Goal: Task Accomplishment & Management: Use online tool/utility

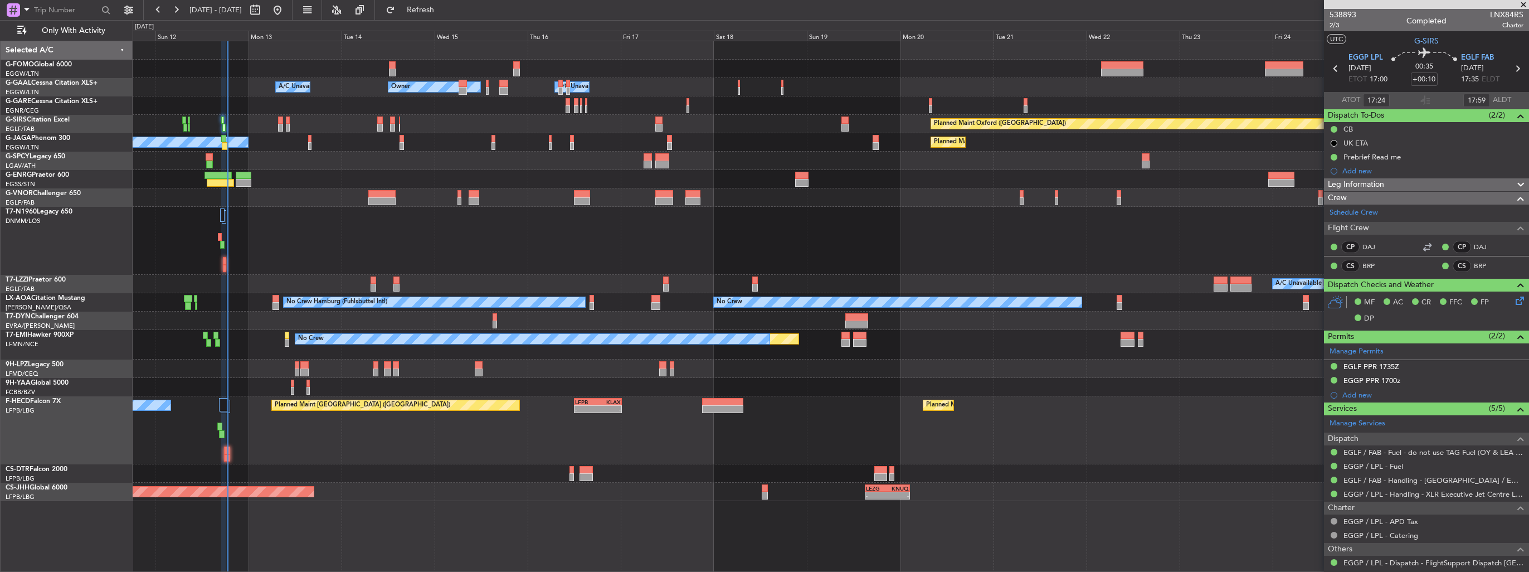
type input "18:24"
type input "18:59"
type input "17:24"
type input "17:59"
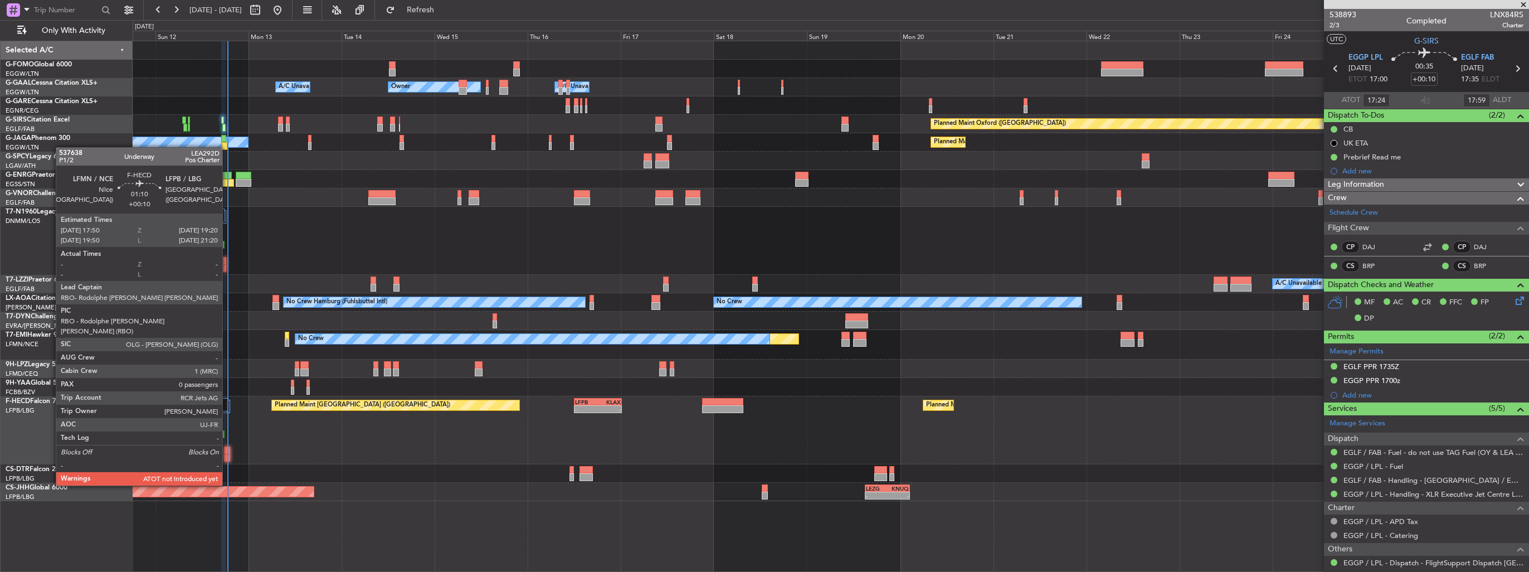
click at [227, 454] on div at bounding box center [227, 458] width 6 height 8
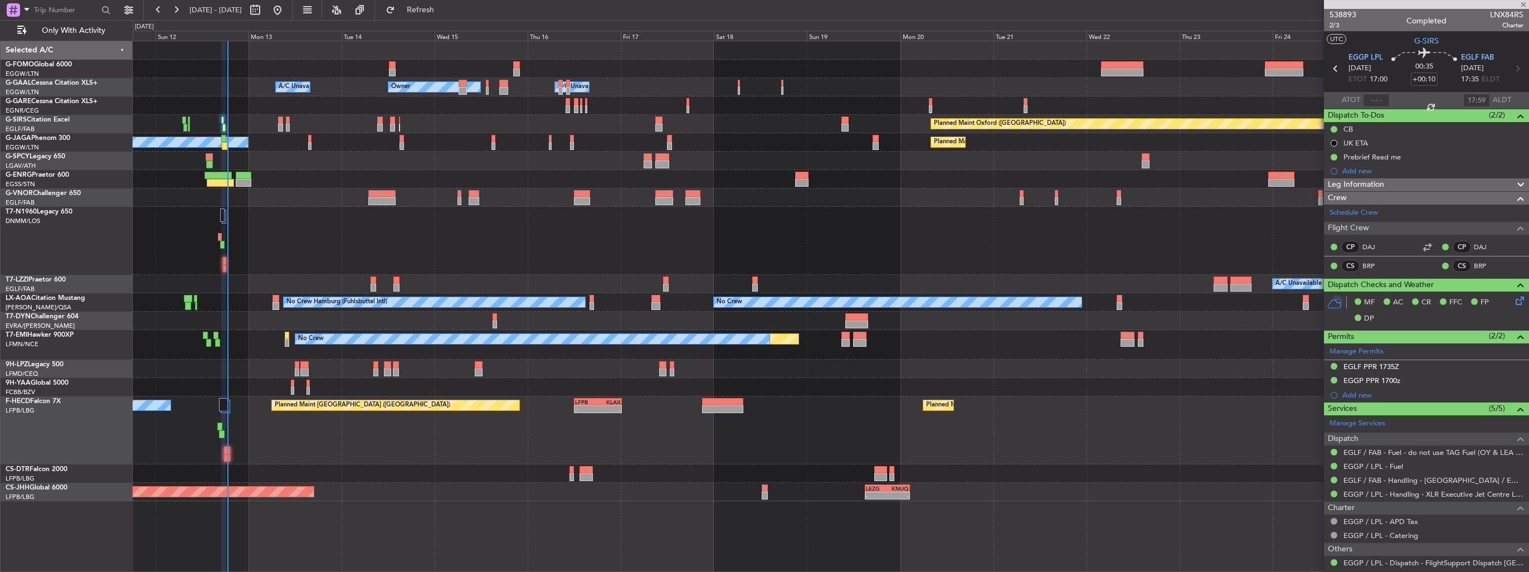
type input "0"
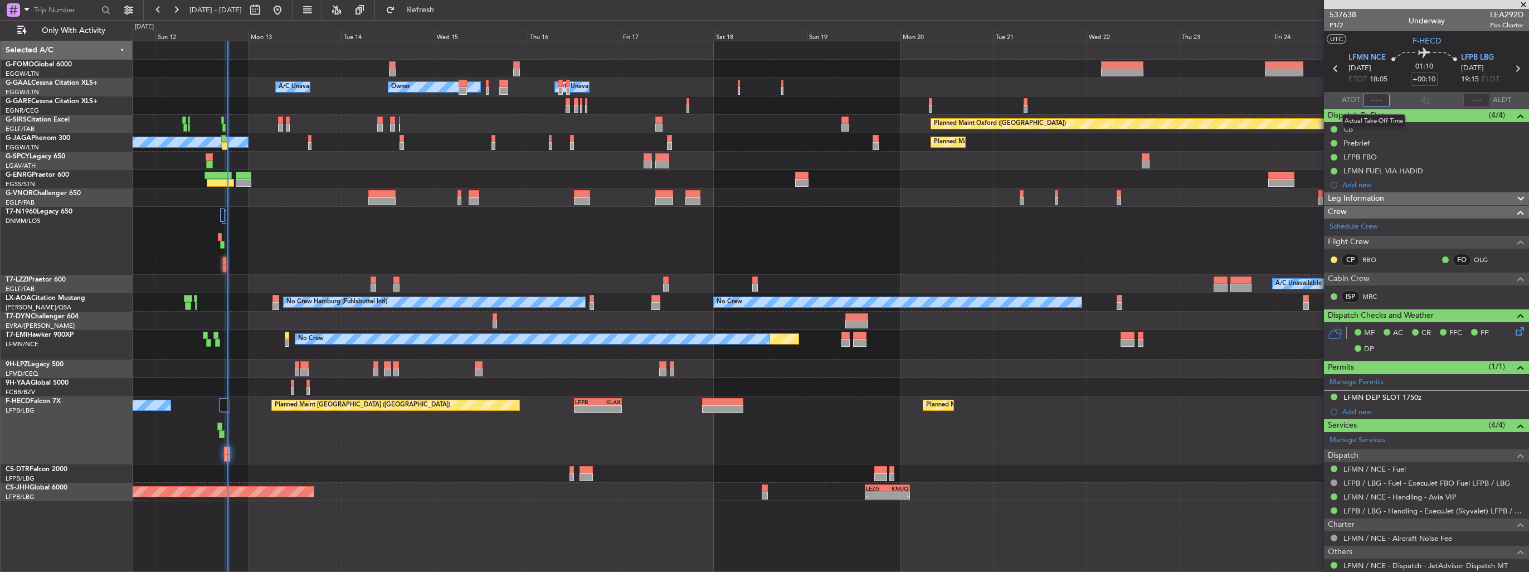
click at [1377, 101] on input "text" at bounding box center [1376, 100] width 27 height 13
type input "18:14"
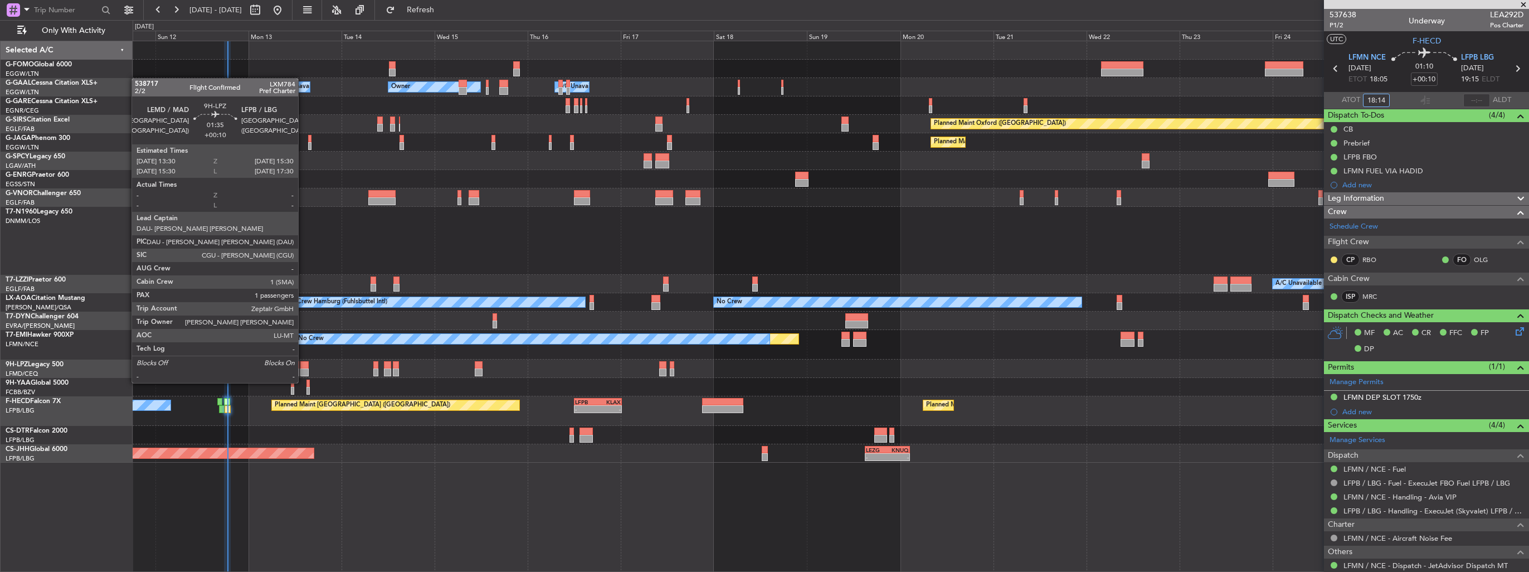
click at [303, 372] on div at bounding box center [304, 372] width 8 height 8
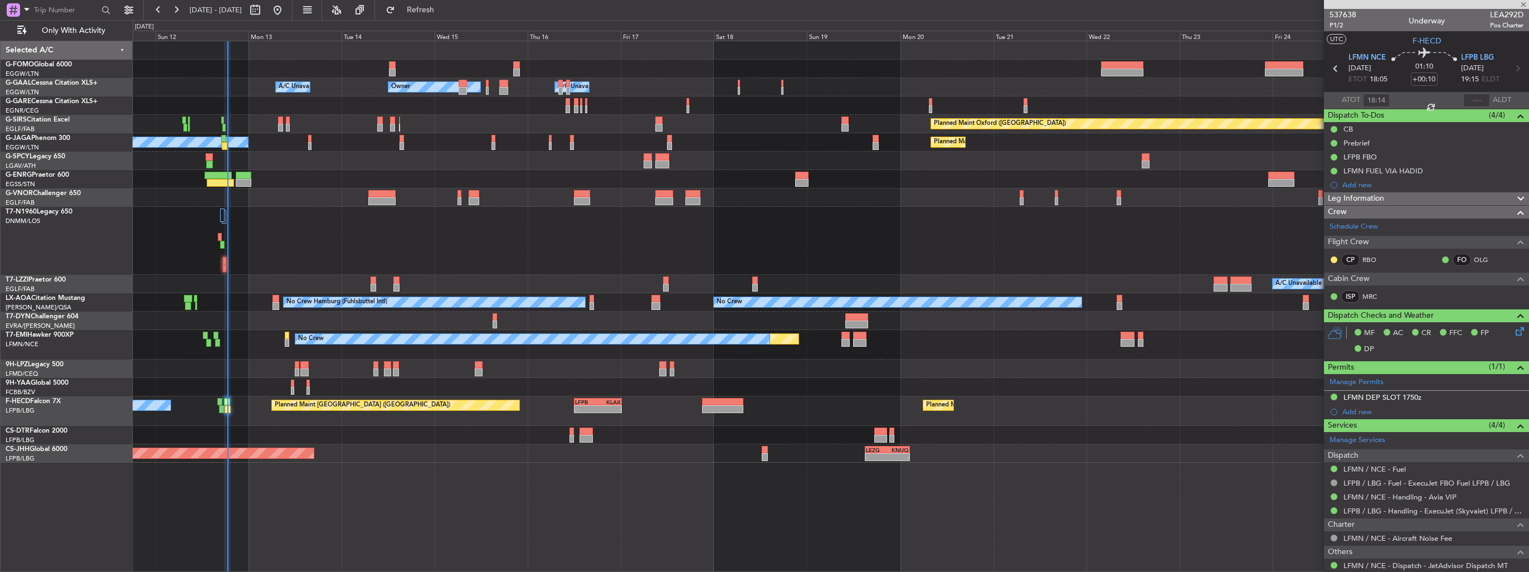
type input "1"
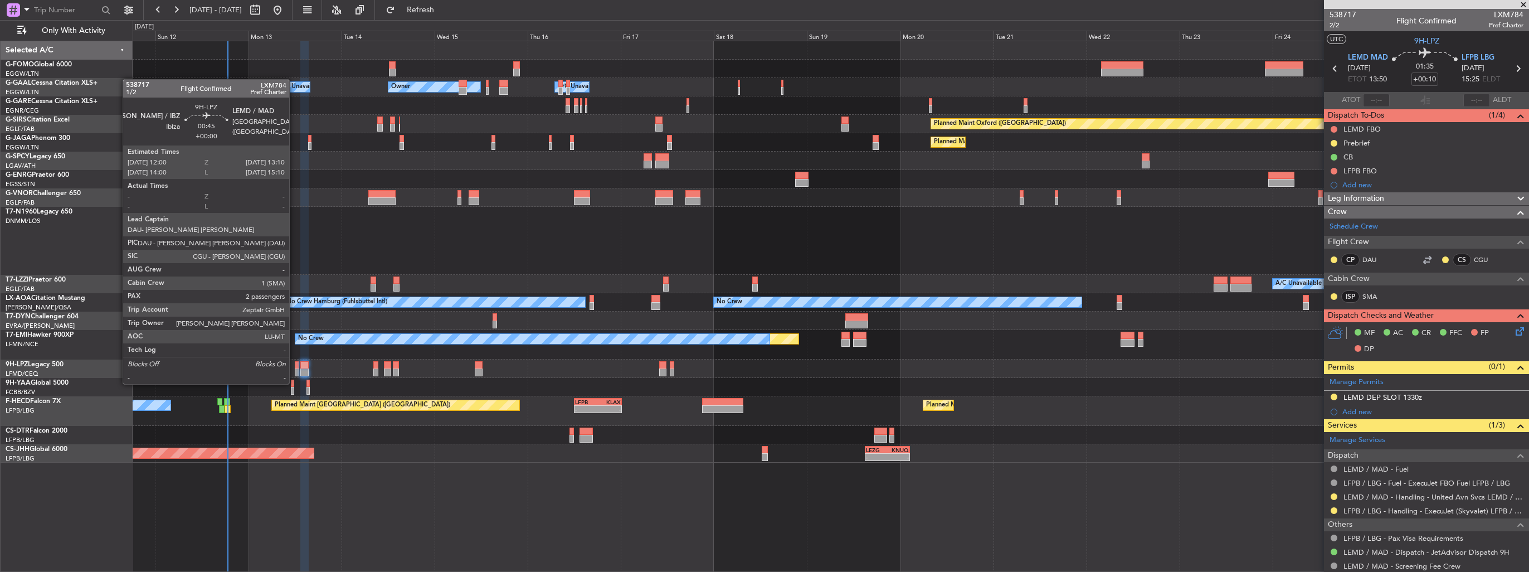
click at [295, 373] on div at bounding box center [297, 372] width 5 height 8
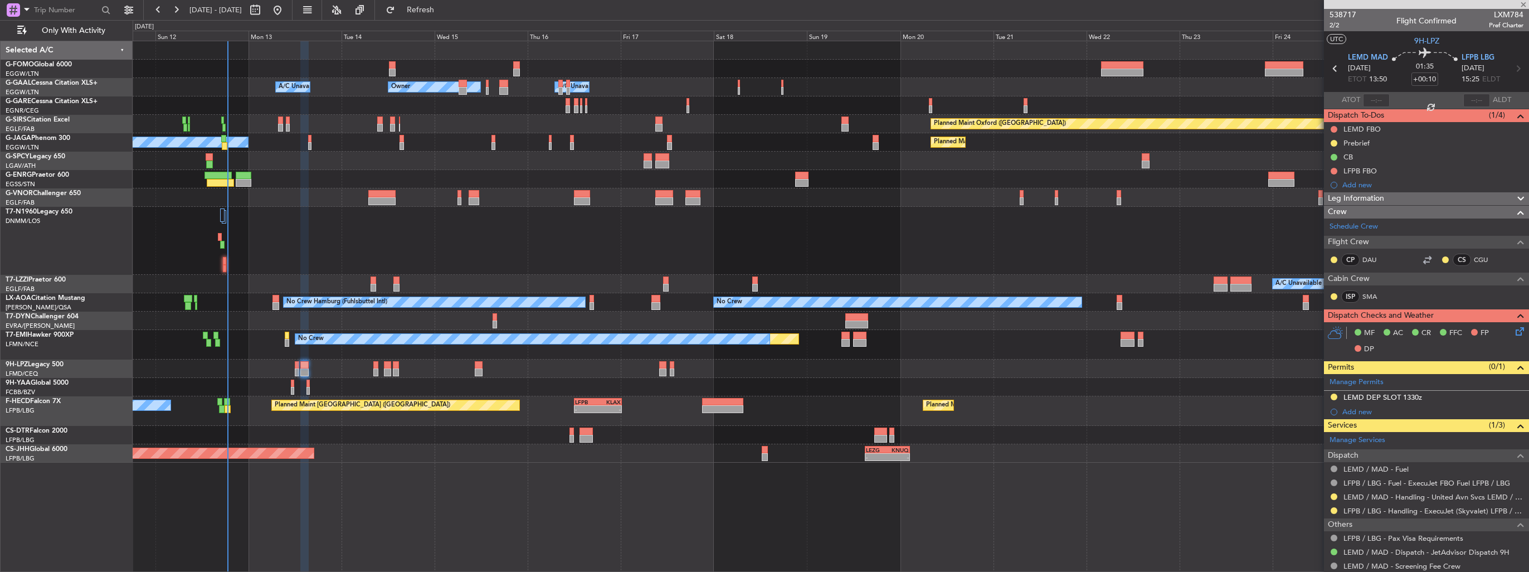
type input "2"
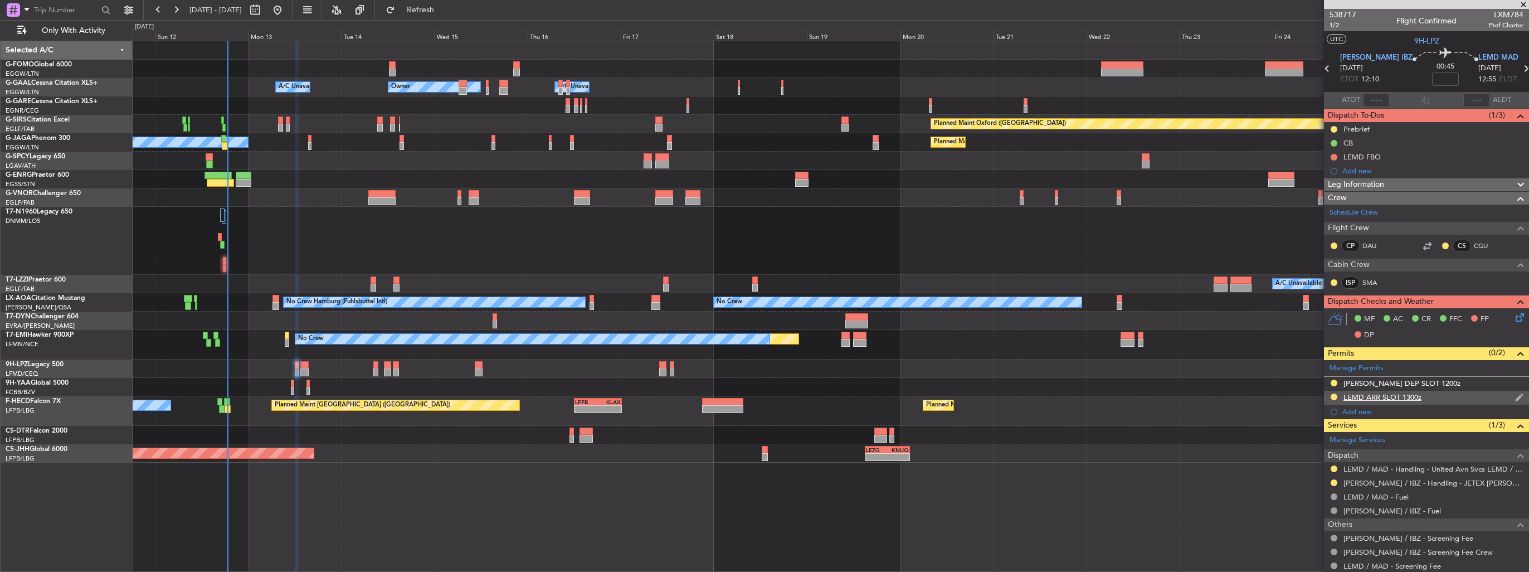
click at [1515, 398] on img at bounding box center [1519, 397] width 8 height 10
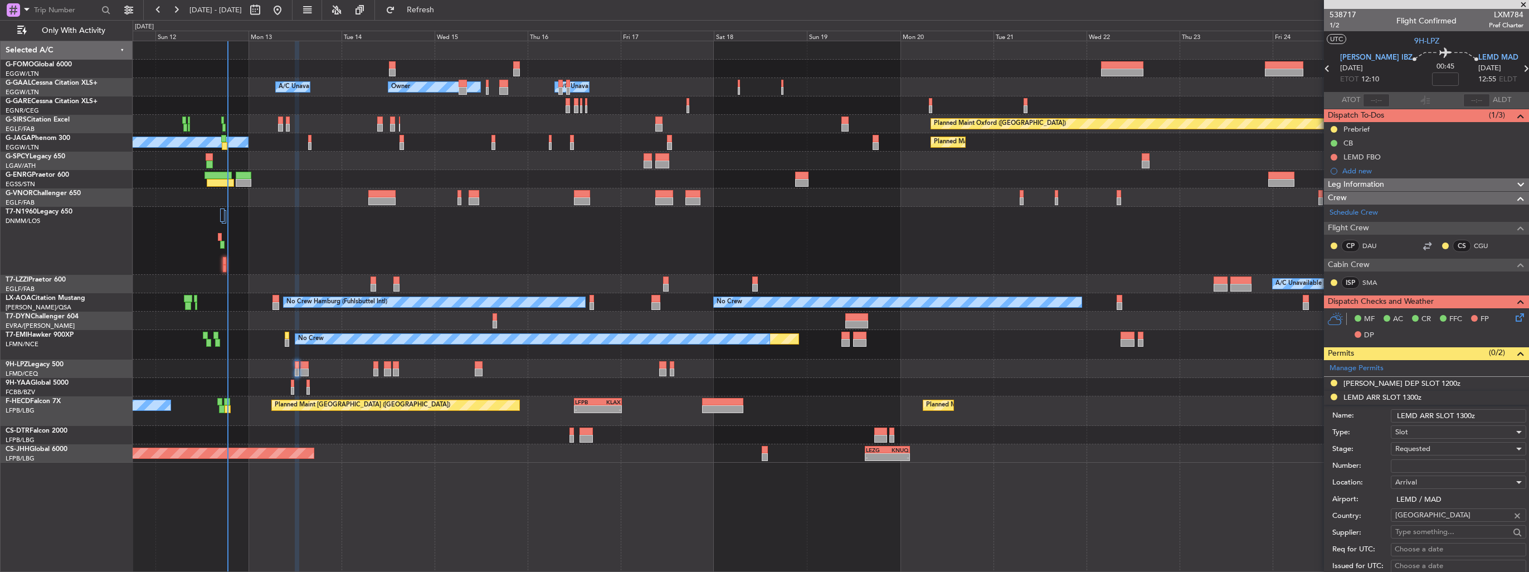
click at [1467, 415] on input "LEMD ARR SLOT 1300z" at bounding box center [1458, 415] width 135 height 13
type input "LEMD ARR SLOT 1310z"
click at [1433, 449] on div "Requested" at bounding box center [1455, 448] width 119 height 17
click at [1436, 532] on span "Received OK" at bounding box center [1454, 537] width 117 height 17
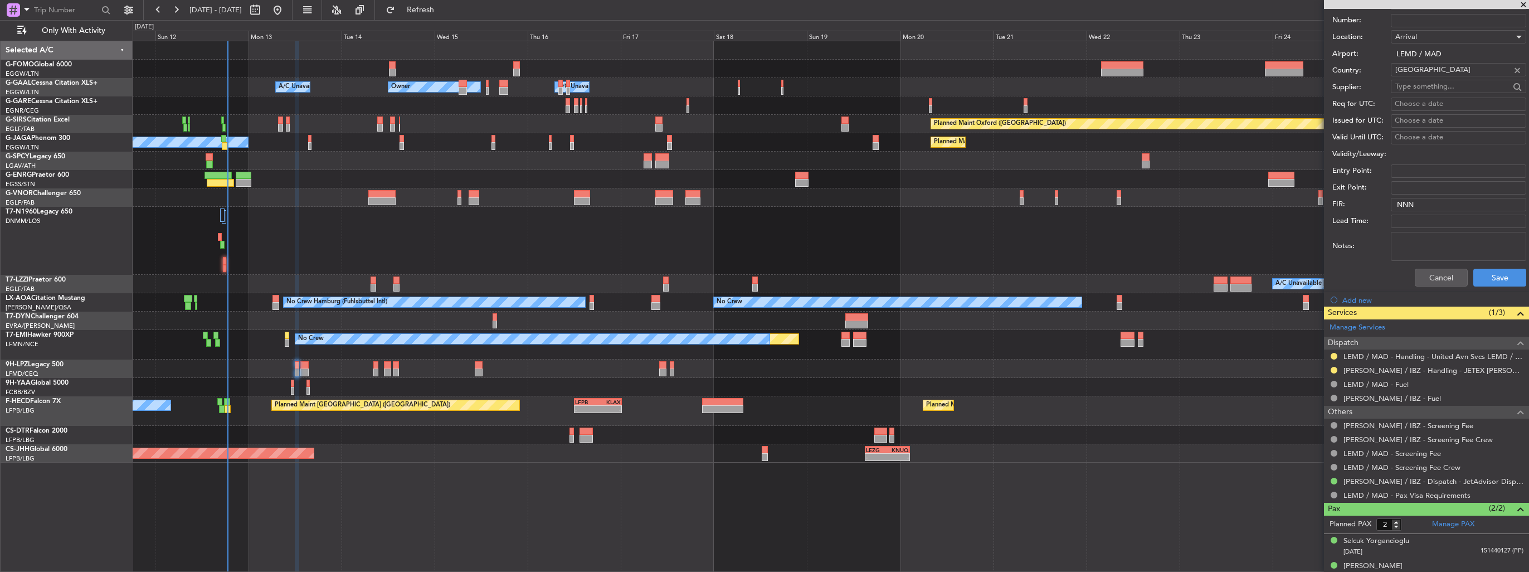
scroll to position [446, 0]
click at [1334, 356] on button at bounding box center [1334, 355] width 7 height 7
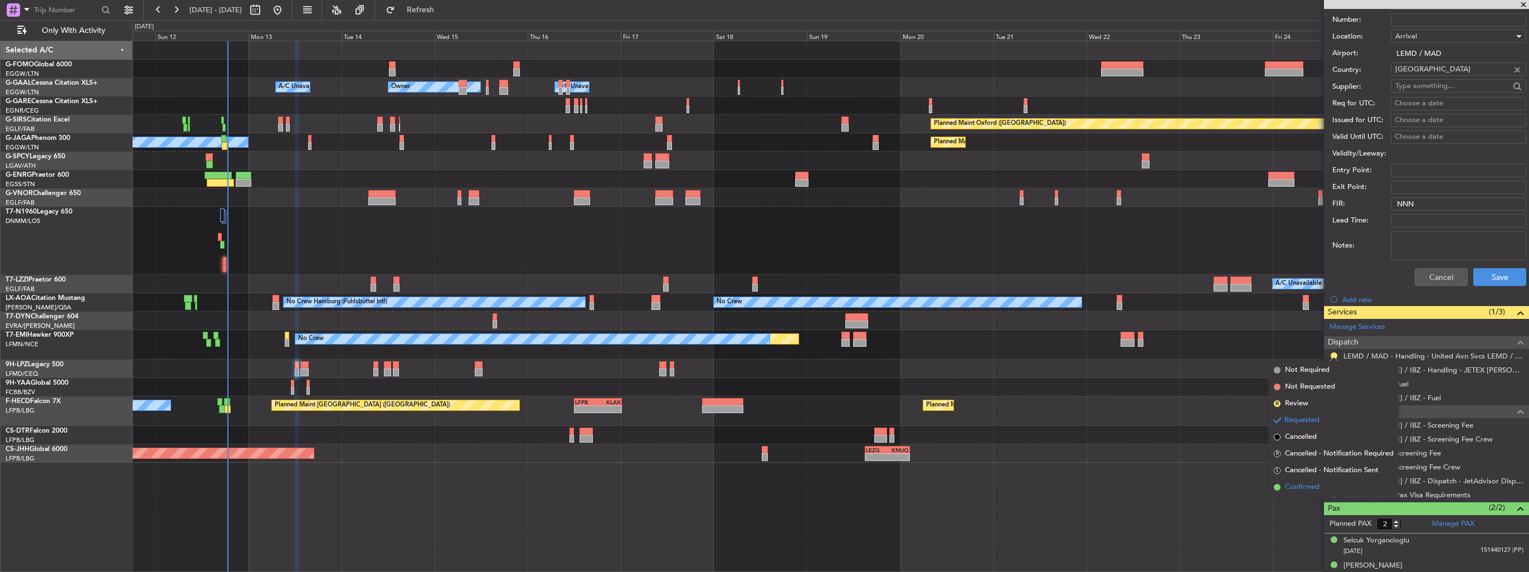
click at [1301, 490] on span "Confirmed" at bounding box center [1302, 487] width 35 height 11
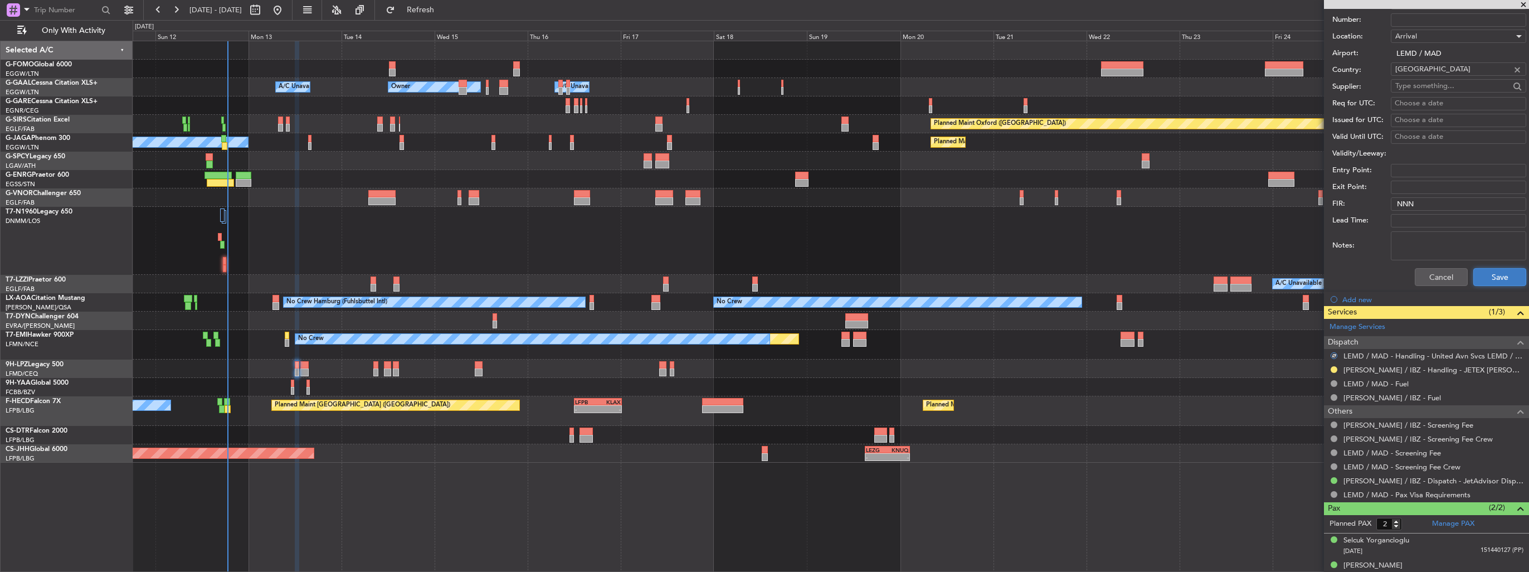
click at [1498, 276] on button "Save" at bounding box center [1500, 277] width 53 height 18
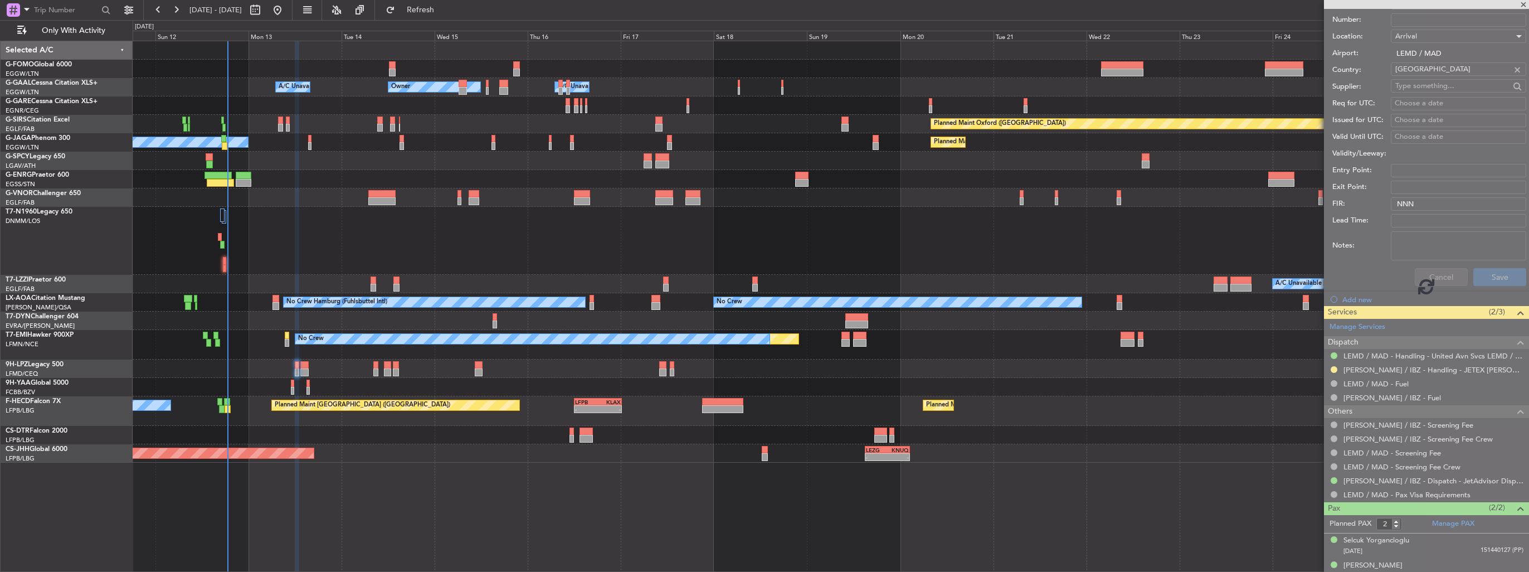
scroll to position [113, 0]
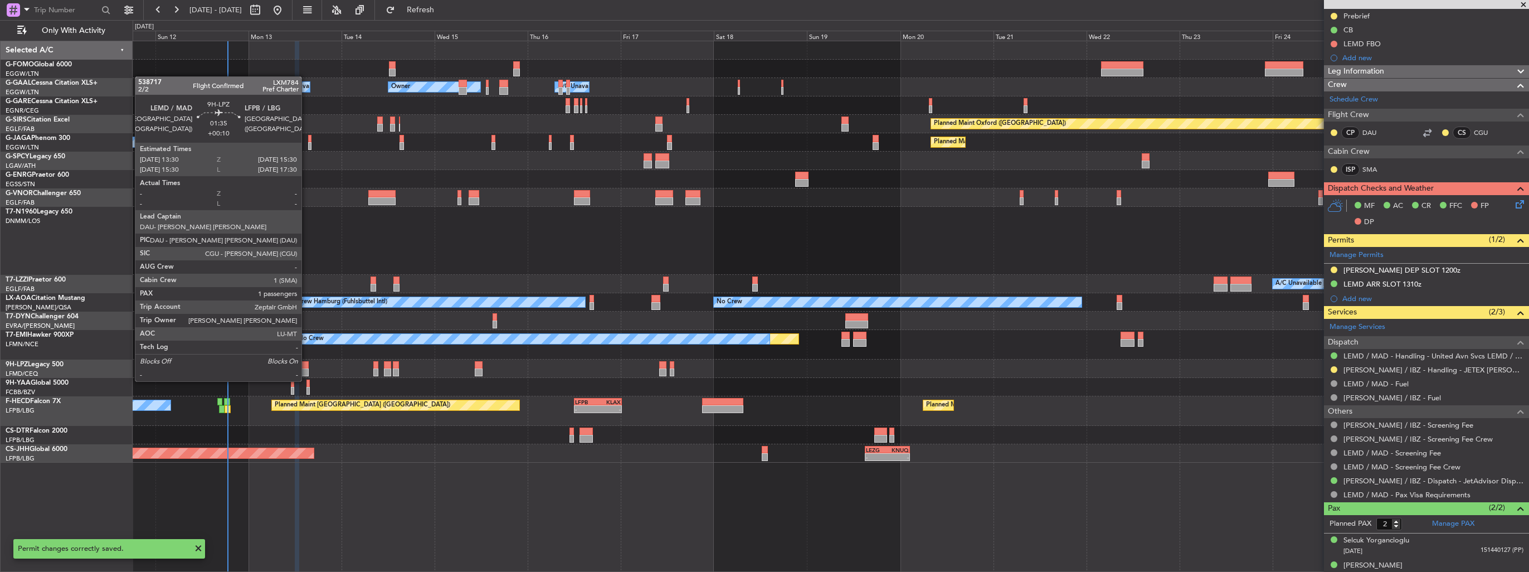
click at [307, 370] on div at bounding box center [304, 372] width 8 height 8
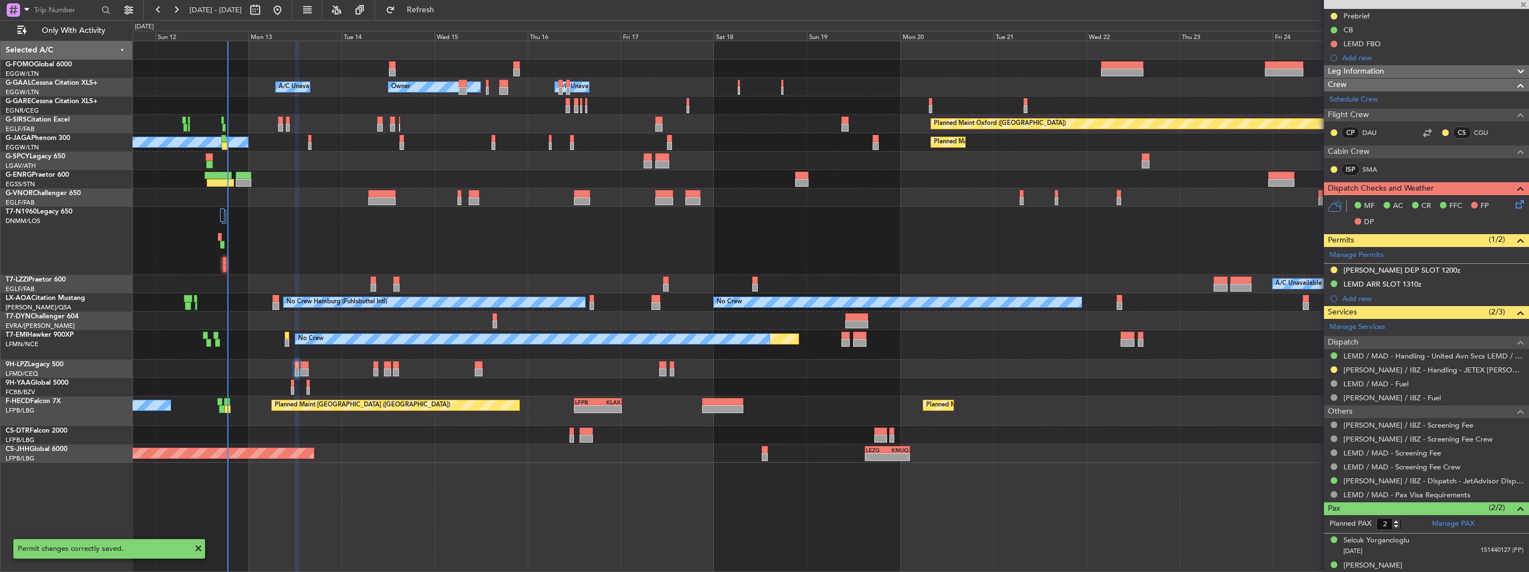
type input "+00:10"
type input "1"
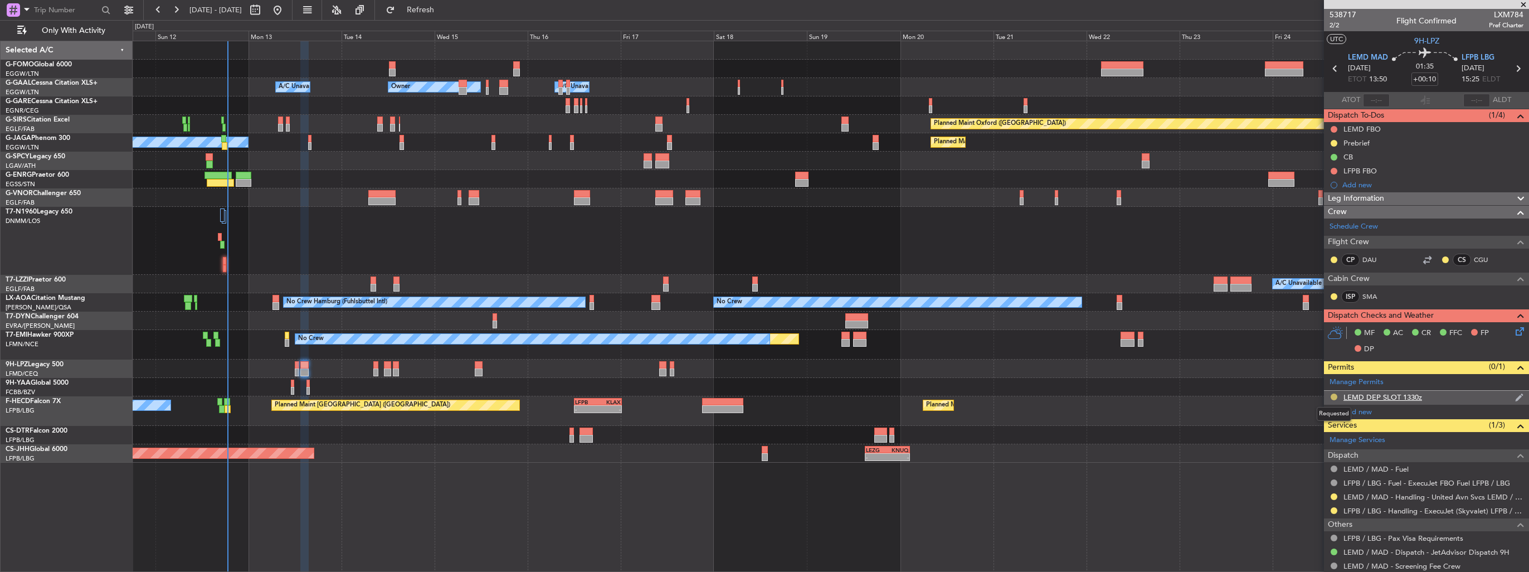
click at [1334, 396] on button at bounding box center [1334, 396] width 7 height 7
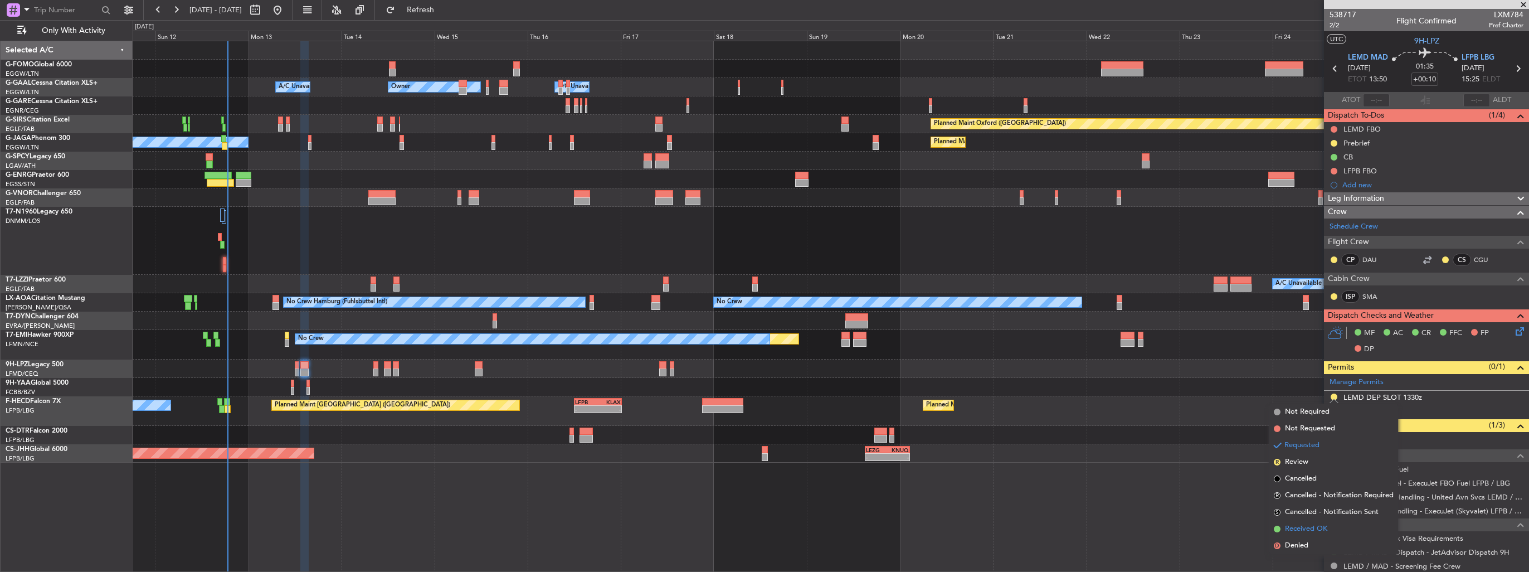
click at [1308, 527] on span "Received OK" at bounding box center [1306, 528] width 42 height 11
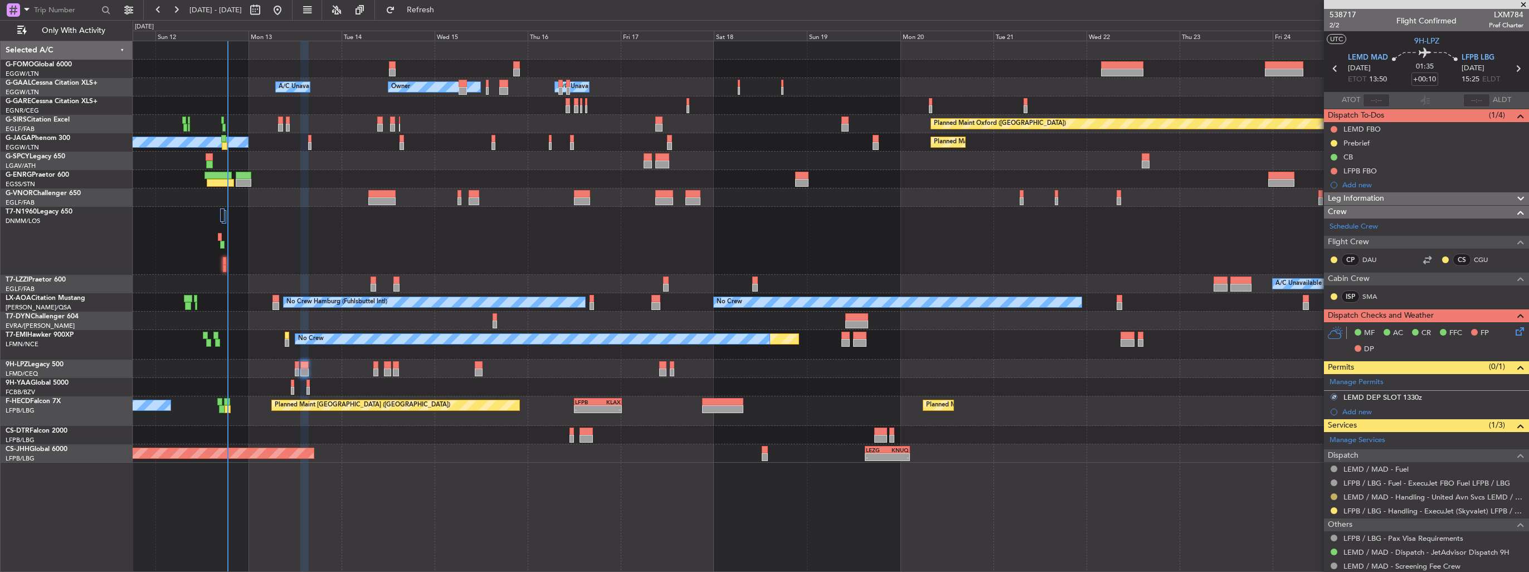
click at [1335, 496] on button at bounding box center [1334, 496] width 7 height 7
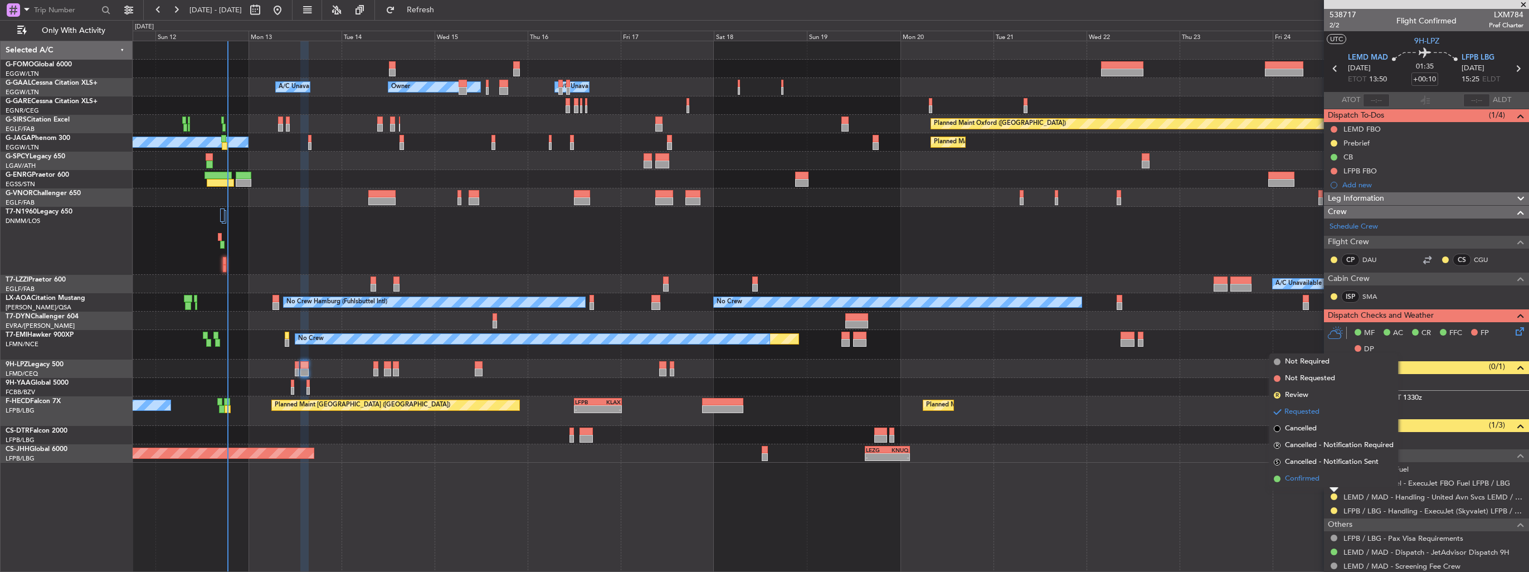
click at [1317, 483] on span "Confirmed" at bounding box center [1302, 478] width 35 height 11
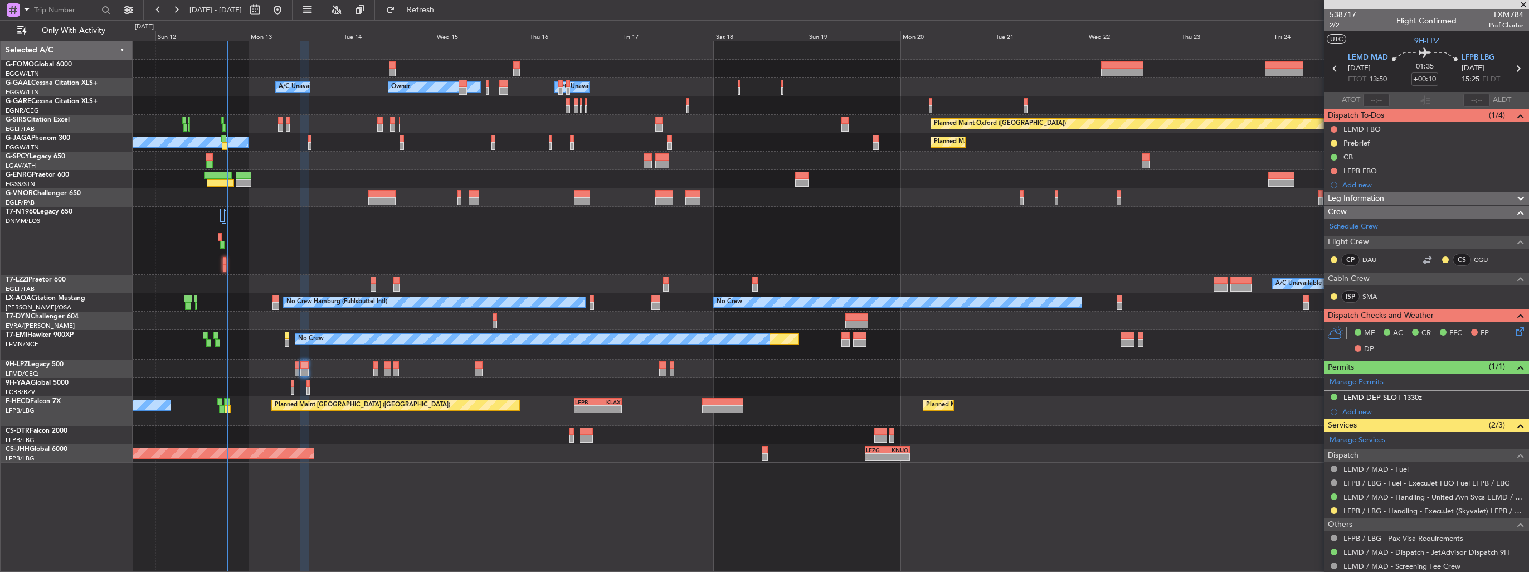
click at [1334, 508] on button at bounding box center [1334, 510] width 7 height 7
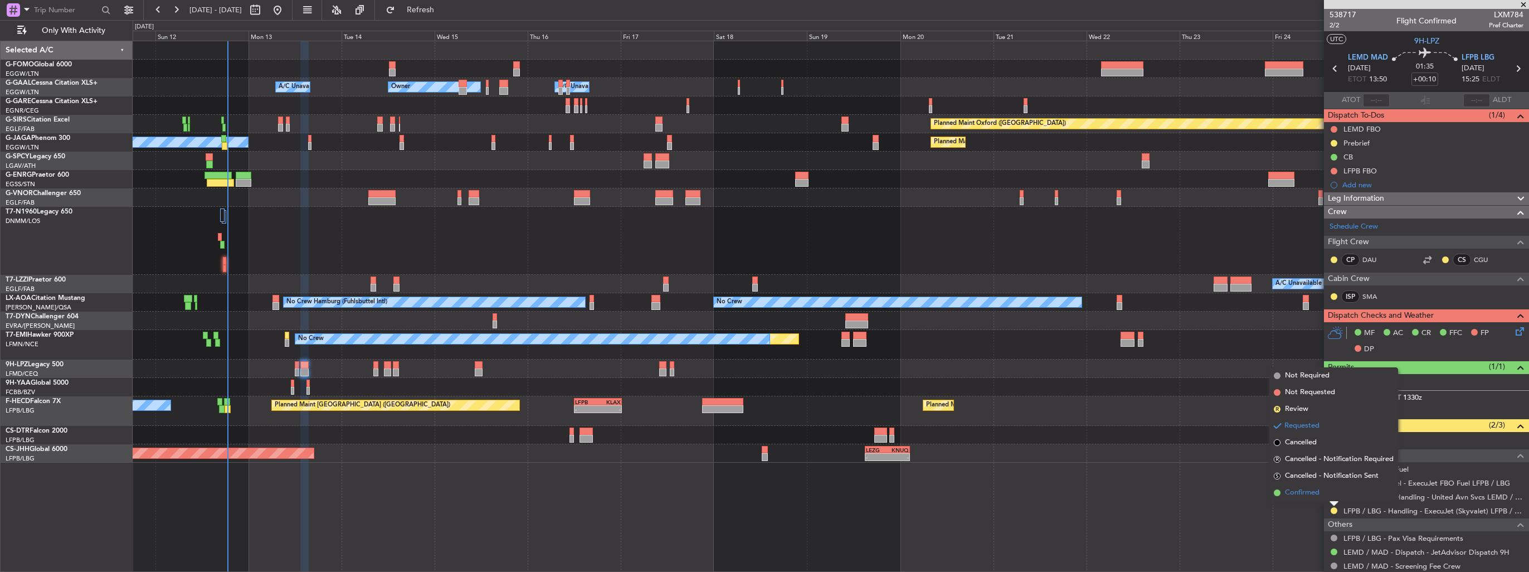
click at [1309, 492] on span "Confirmed" at bounding box center [1302, 492] width 35 height 11
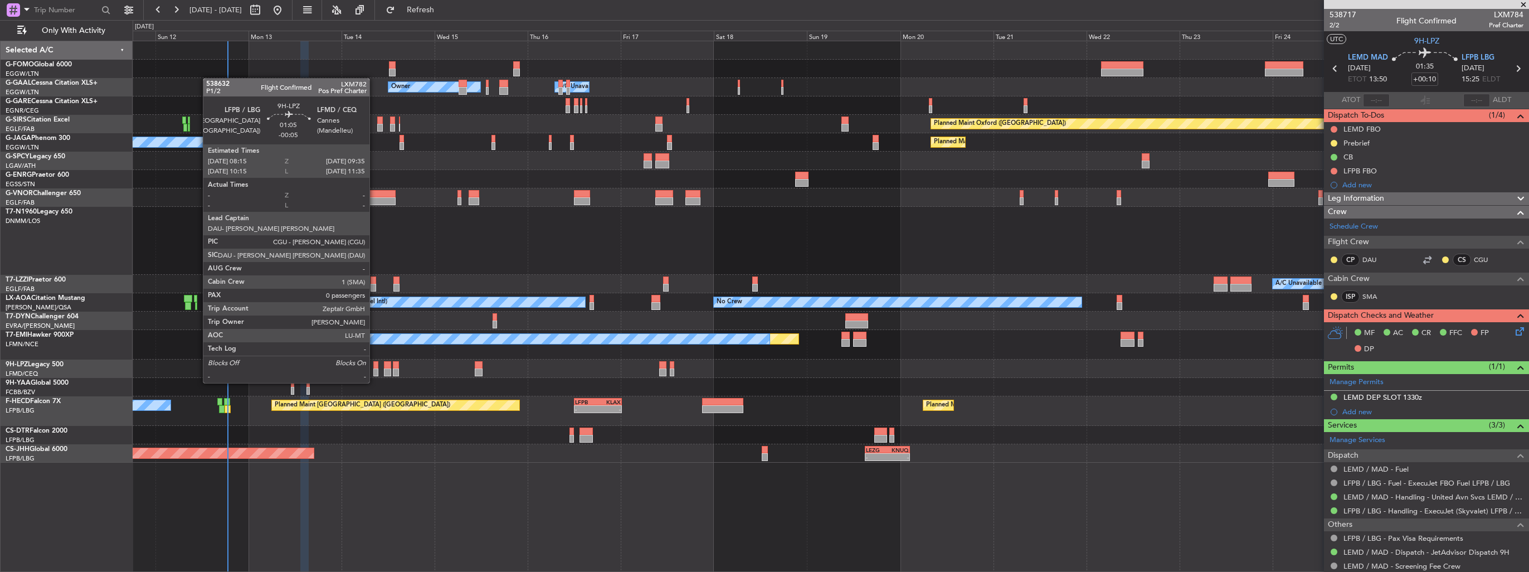
click at [375, 372] on div at bounding box center [376, 372] width 6 height 8
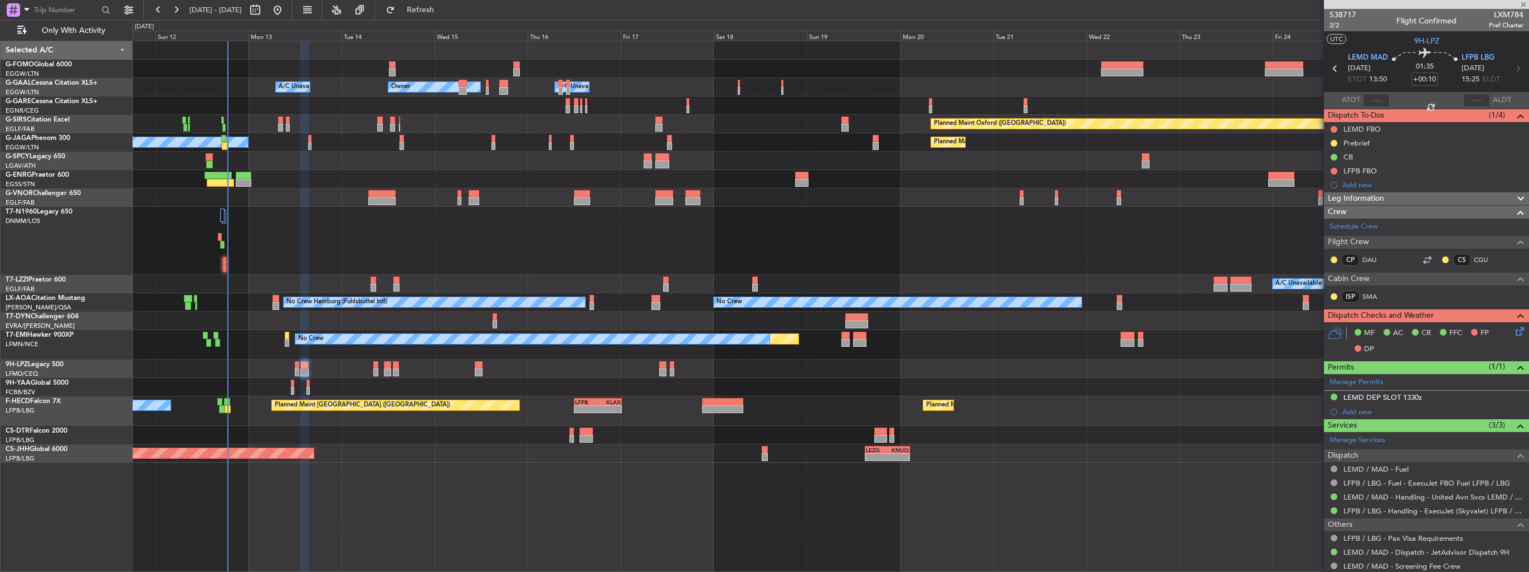
type input "-00:05"
type input "0"
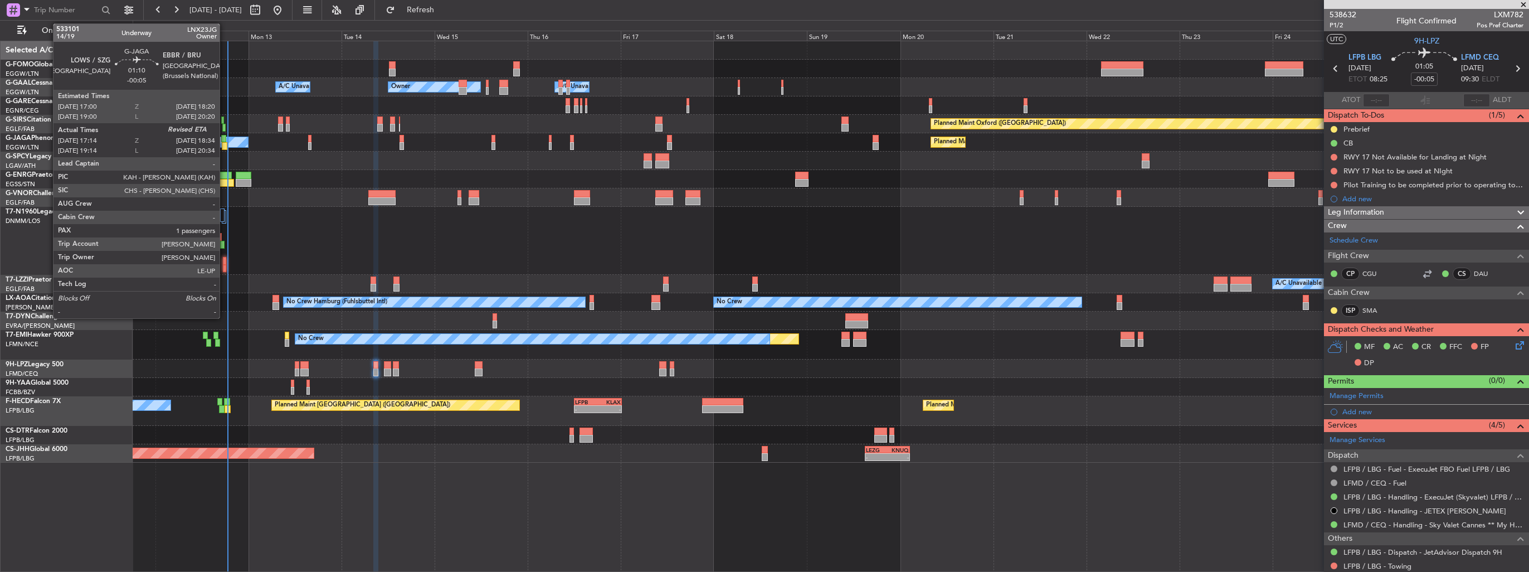
click at [225, 139] on div at bounding box center [224, 139] width 6 height 8
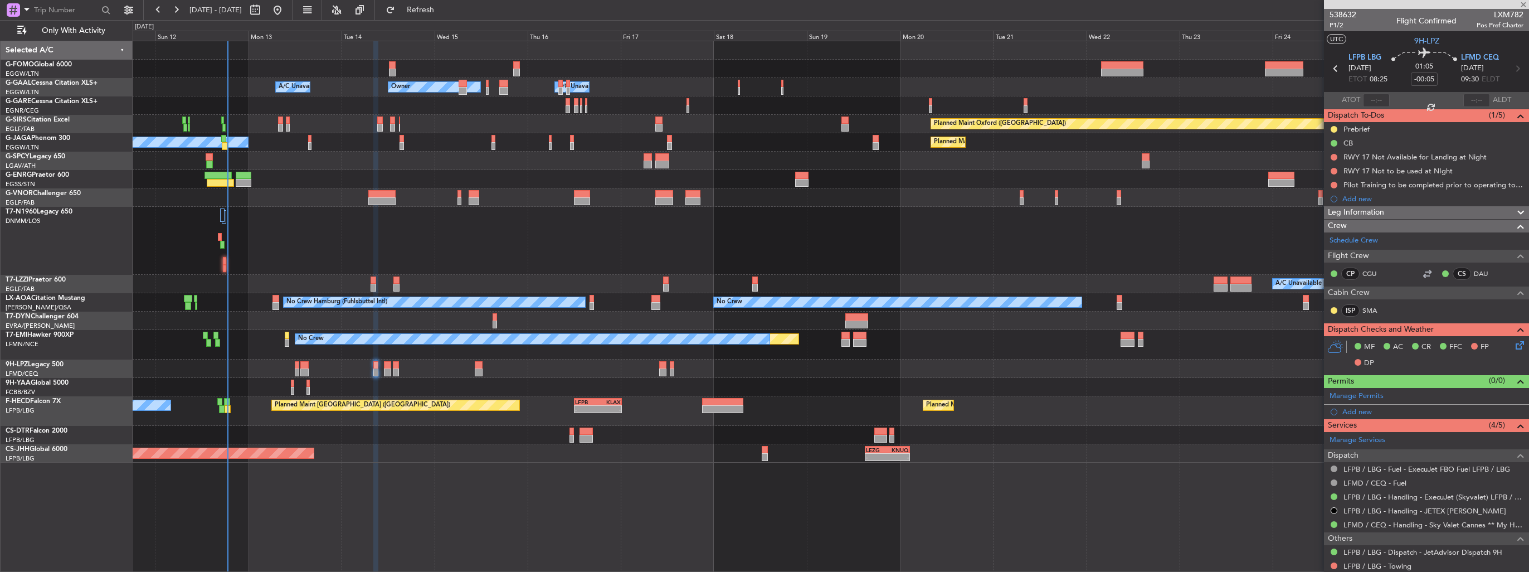
type input "17:14"
type input "1"
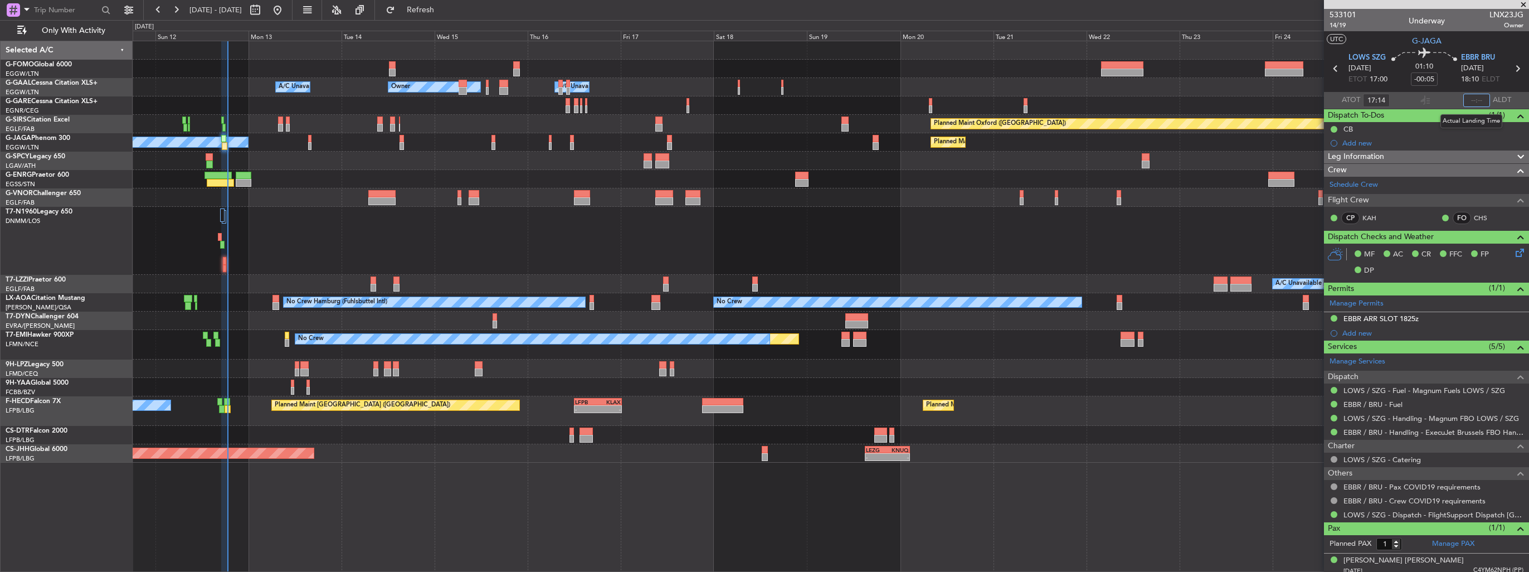
click at [1472, 99] on input "text" at bounding box center [1477, 100] width 27 height 13
type input "17:14"
type input "18:37"
